Goal: Task Accomplishment & Management: Manage account settings

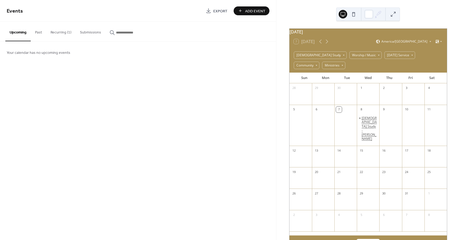
click at [365, 120] on div "[DEMOGRAPHIC_DATA] Study - [PERSON_NAME]" at bounding box center [370, 128] width 16 height 25
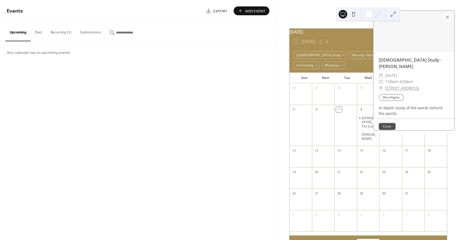
click at [219, 118] on div "Events Export Add Event Upcoming Past Recurring (1) Submissions Your calendar h…" at bounding box center [138, 120] width 276 height 240
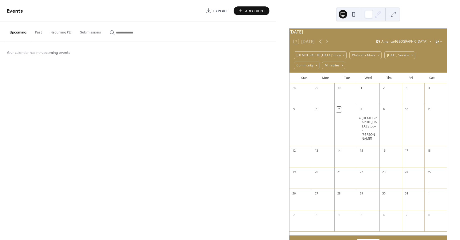
click at [94, 32] on button "Submissions" at bounding box center [91, 31] width 30 height 19
click at [57, 31] on button "Recurring (1)" at bounding box center [60, 31] width 29 height 19
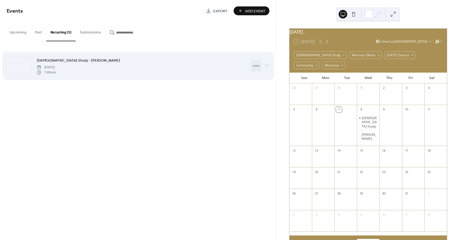
click at [258, 66] on icon at bounding box center [256, 66] width 9 height 9
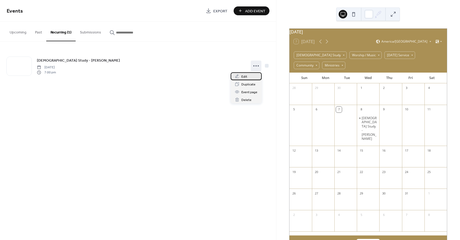
click at [242, 76] on span "Edit" at bounding box center [244, 77] width 6 height 6
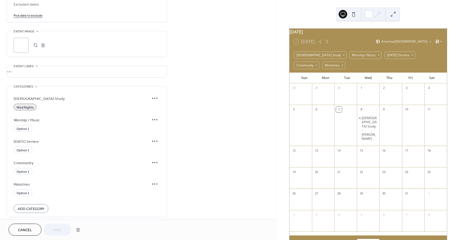
scroll to position [357, 0]
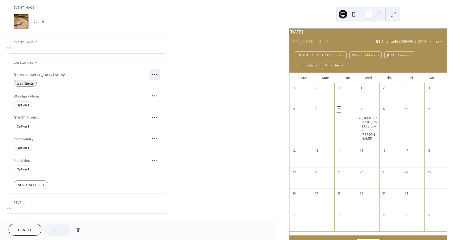
click at [155, 72] on icon at bounding box center [155, 74] width 9 height 9
click at [155, 117] on icon at bounding box center [155, 117] width 9 height 9
click at [154, 97] on icon at bounding box center [155, 95] width 9 height 9
click at [151, 115] on span "Delete" at bounding box center [152, 115] width 10 height 6
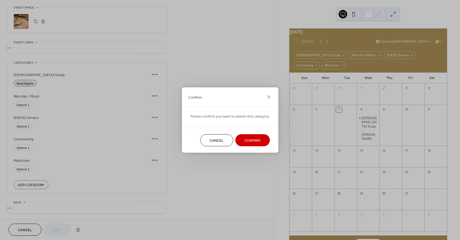
click at [245, 139] on span "Confirm" at bounding box center [253, 141] width 16 height 6
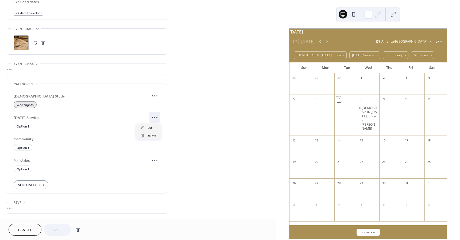
click at [155, 116] on icon at bounding box center [155, 117] width 9 height 9
click at [156, 135] on span "Delete" at bounding box center [152, 136] width 10 height 6
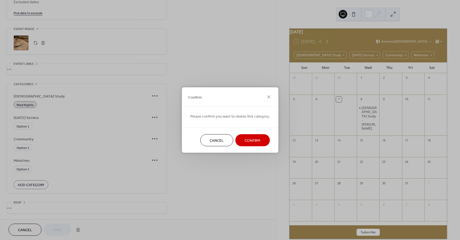
click at [255, 141] on span "Confirm" at bounding box center [253, 141] width 16 height 6
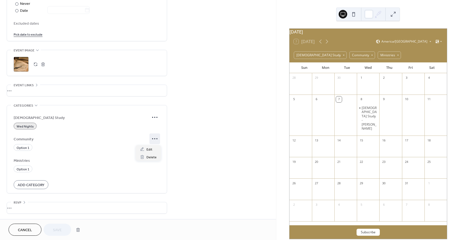
click at [155, 140] on icon at bounding box center [155, 138] width 9 height 9
click at [154, 157] on span "Delete" at bounding box center [152, 157] width 10 height 6
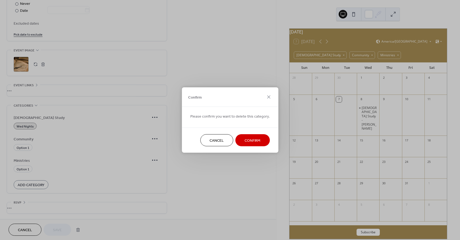
click at [245, 140] on span "Confirm" at bounding box center [253, 141] width 16 height 6
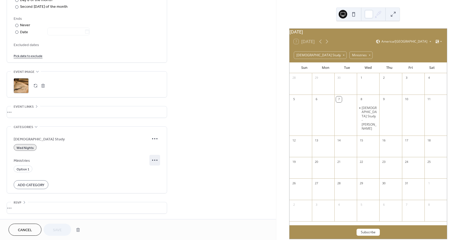
click at [156, 159] on icon at bounding box center [155, 160] width 9 height 9
click at [150, 179] on span "Delete" at bounding box center [152, 179] width 10 height 6
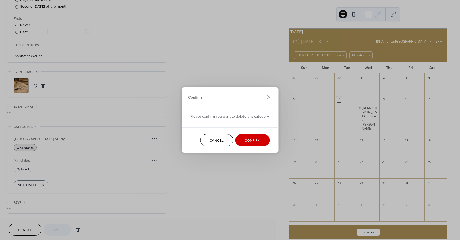
click at [245, 141] on span "Confirm" at bounding box center [253, 141] width 16 height 6
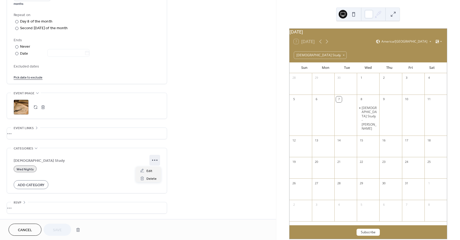
click at [153, 159] on icon at bounding box center [155, 160] width 9 height 9
click at [149, 170] on span "Edit" at bounding box center [150, 171] width 6 height 6
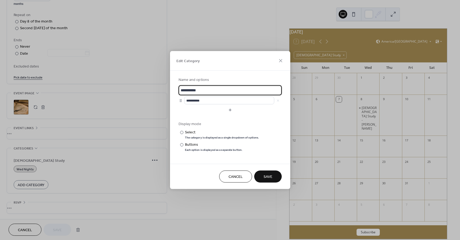
click at [243, 176] on button "Cancel" at bounding box center [235, 176] width 33 height 12
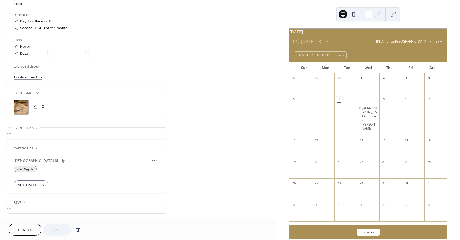
click at [64, 231] on div "Cancel Save" at bounding box center [46, 229] width 74 height 12
